Goal: Transaction & Acquisition: Purchase product/service

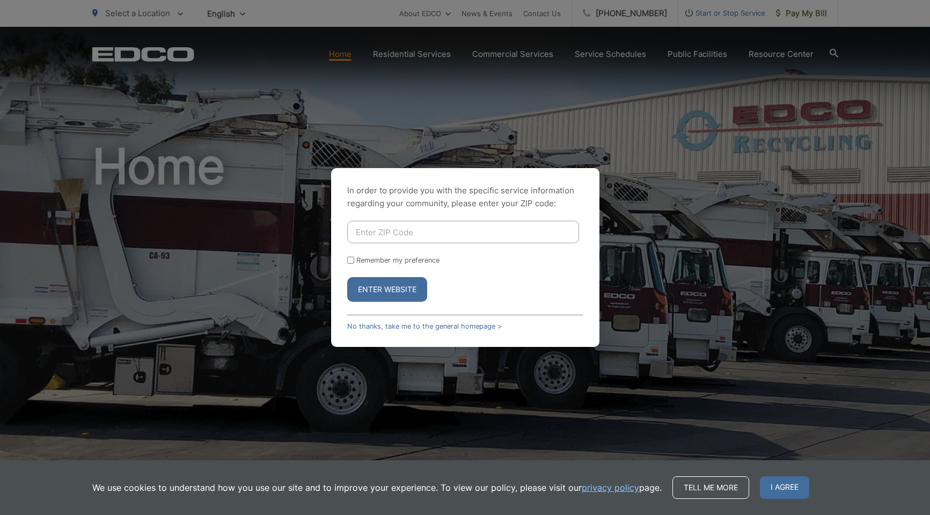
type input "92024"
click at [405, 289] on button "Enter Website" at bounding box center [387, 289] width 80 height 25
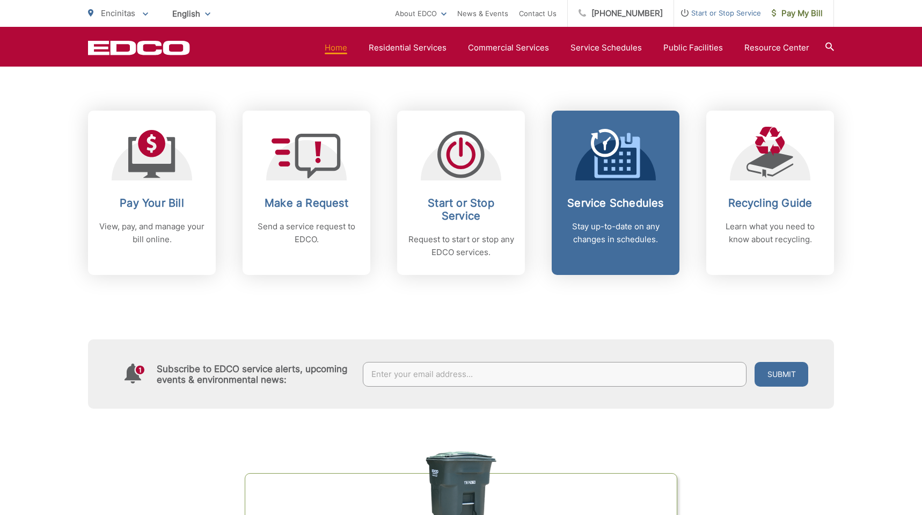
scroll to position [415, 0]
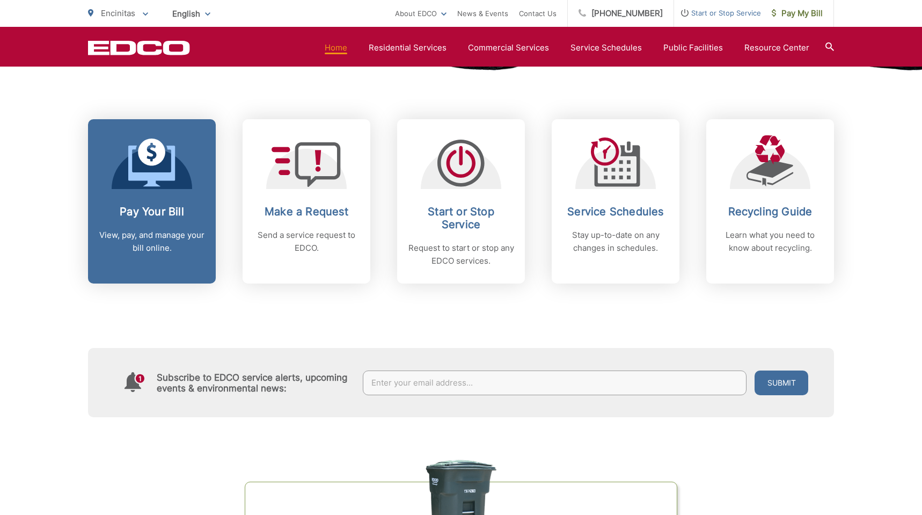
click at [133, 173] on icon at bounding box center [151, 165] width 47 height 41
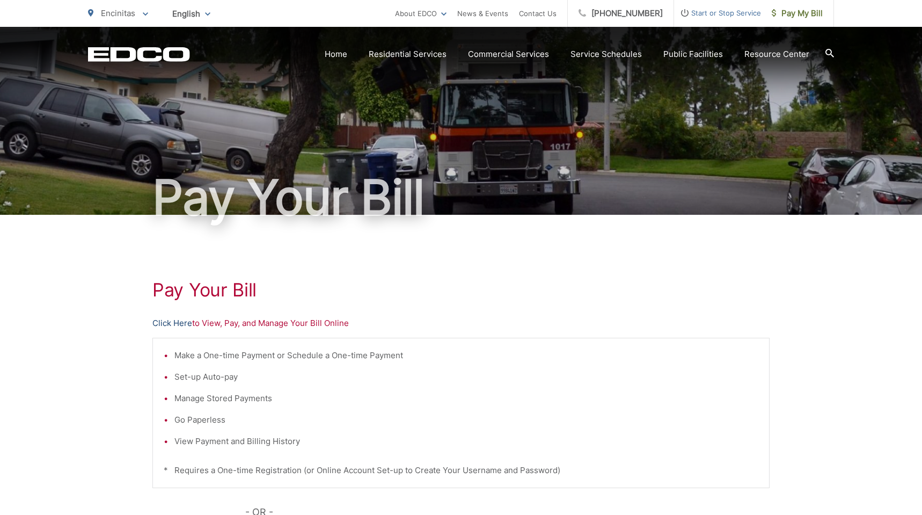
click at [182, 326] on link "Click Here" at bounding box center [172, 323] width 40 height 13
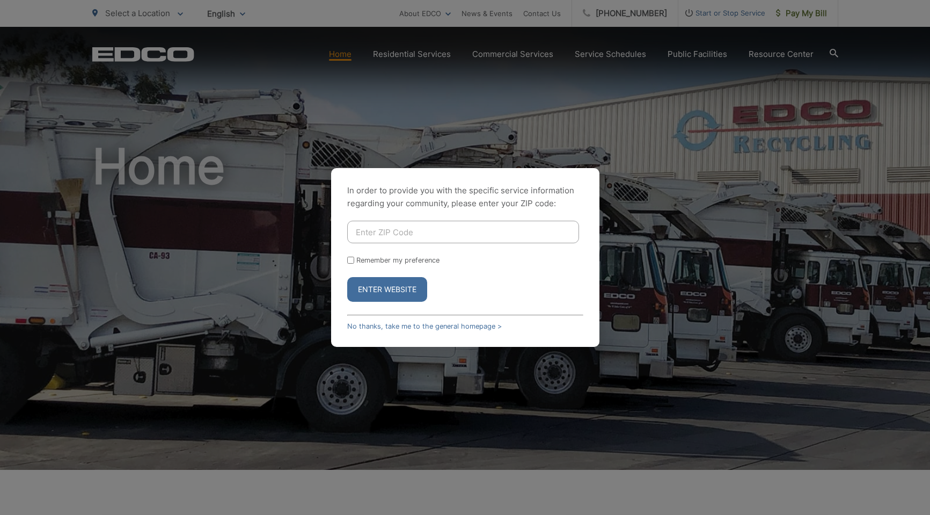
click at [395, 241] on input "Enter ZIP Code" at bounding box center [463, 232] width 232 height 23
type input "92024"
click at [405, 289] on button "Enter Website" at bounding box center [387, 289] width 80 height 25
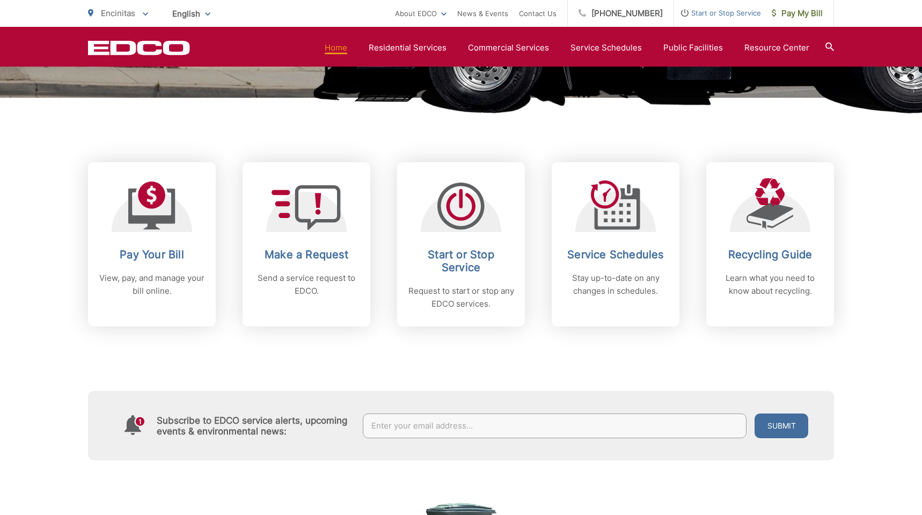
scroll to position [330, 0]
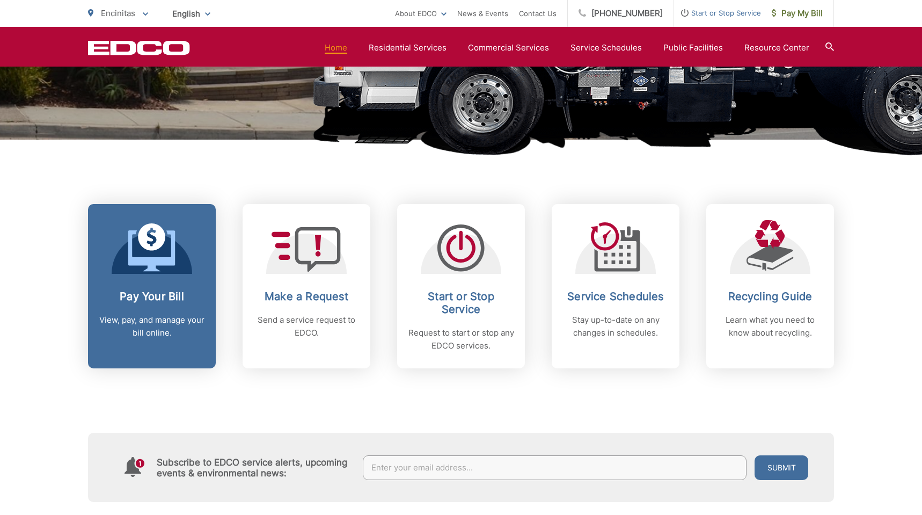
click at [148, 286] on link "Pay Your Bill View, pay, and manage your bill online." at bounding box center [152, 286] width 128 height 164
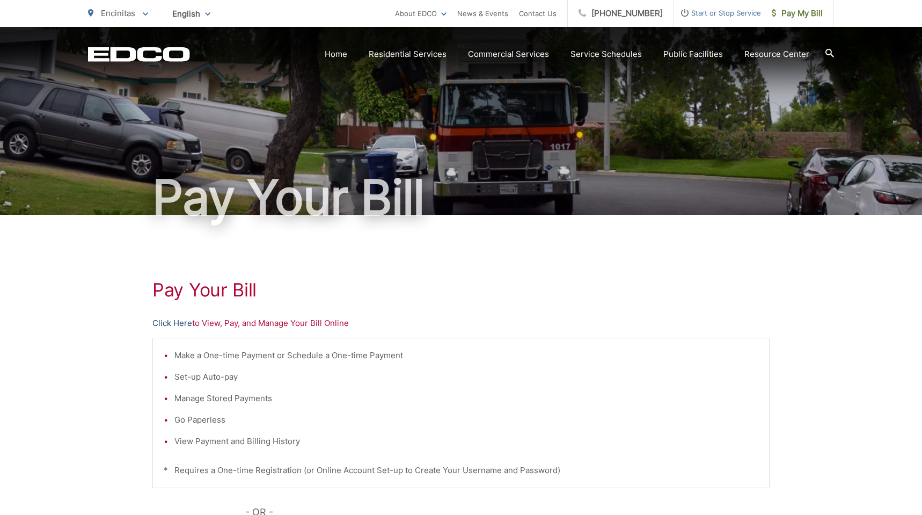
click at [177, 323] on link "Click Here" at bounding box center [172, 323] width 40 height 13
